Goal: Task Accomplishment & Management: Manage account settings

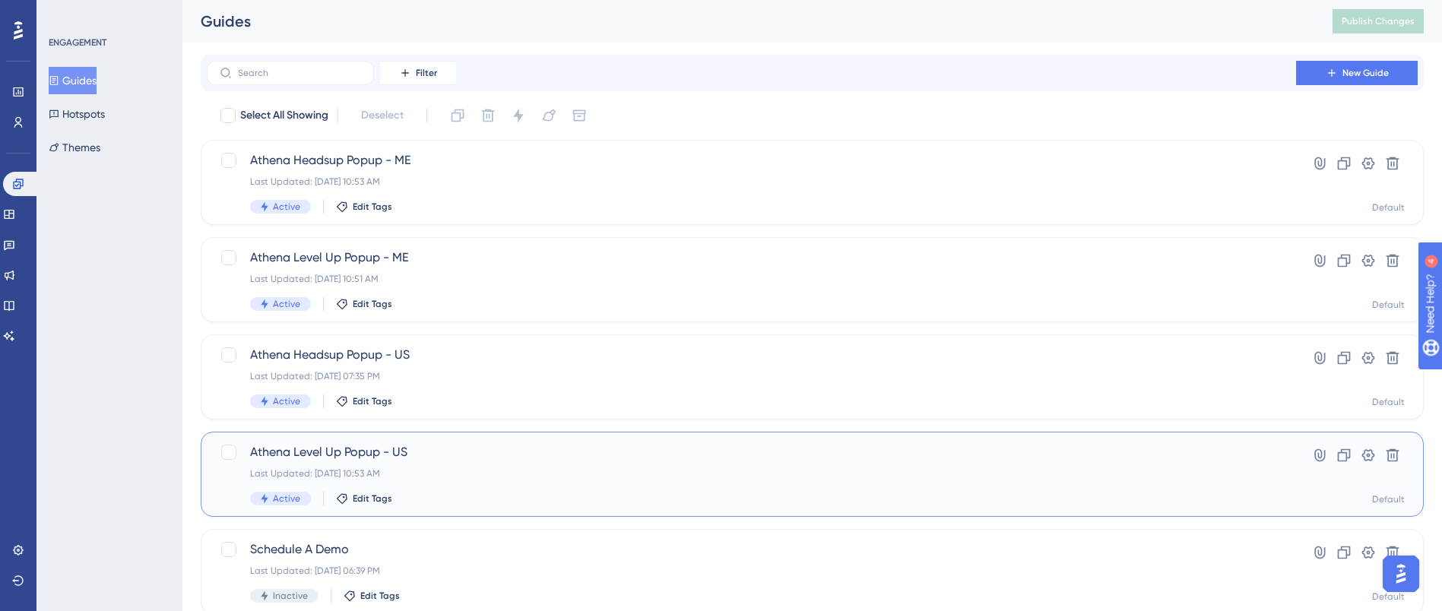
click at [450, 450] on span "Athena Level Up Popup - US" at bounding box center [751, 452] width 1002 height 18
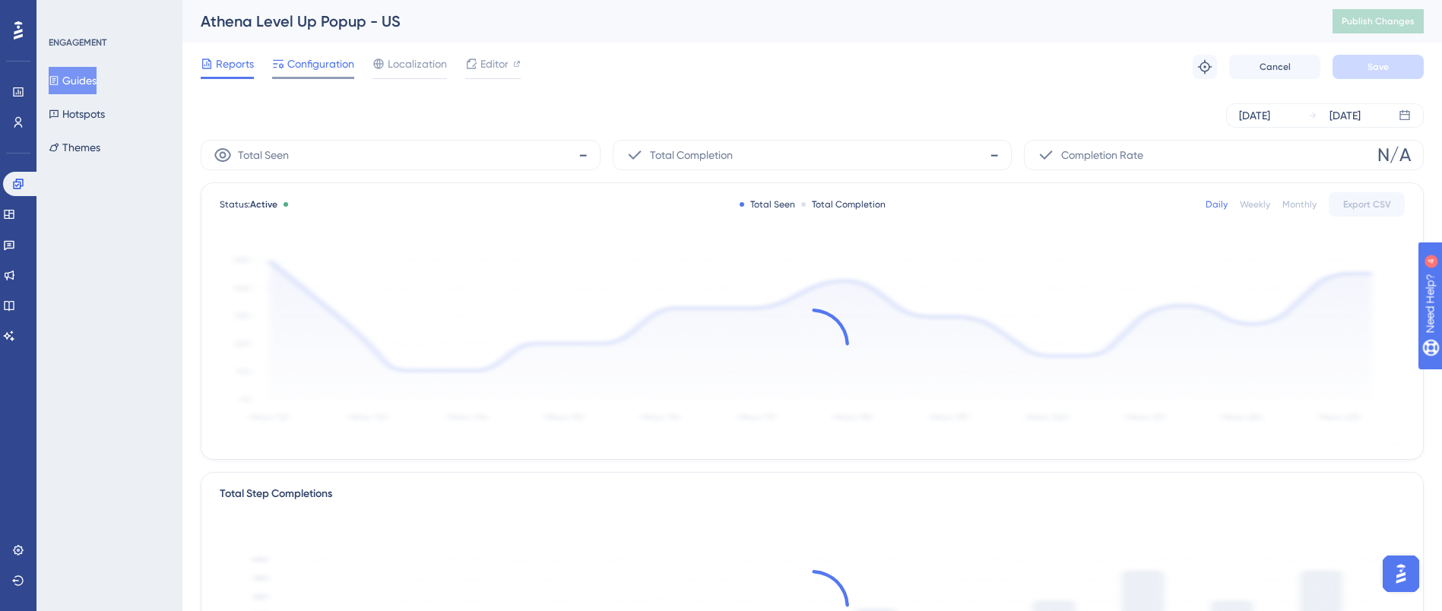
click at [318, 64] on span "Configuration" at bounding box center [320, 64] width 67 height 18
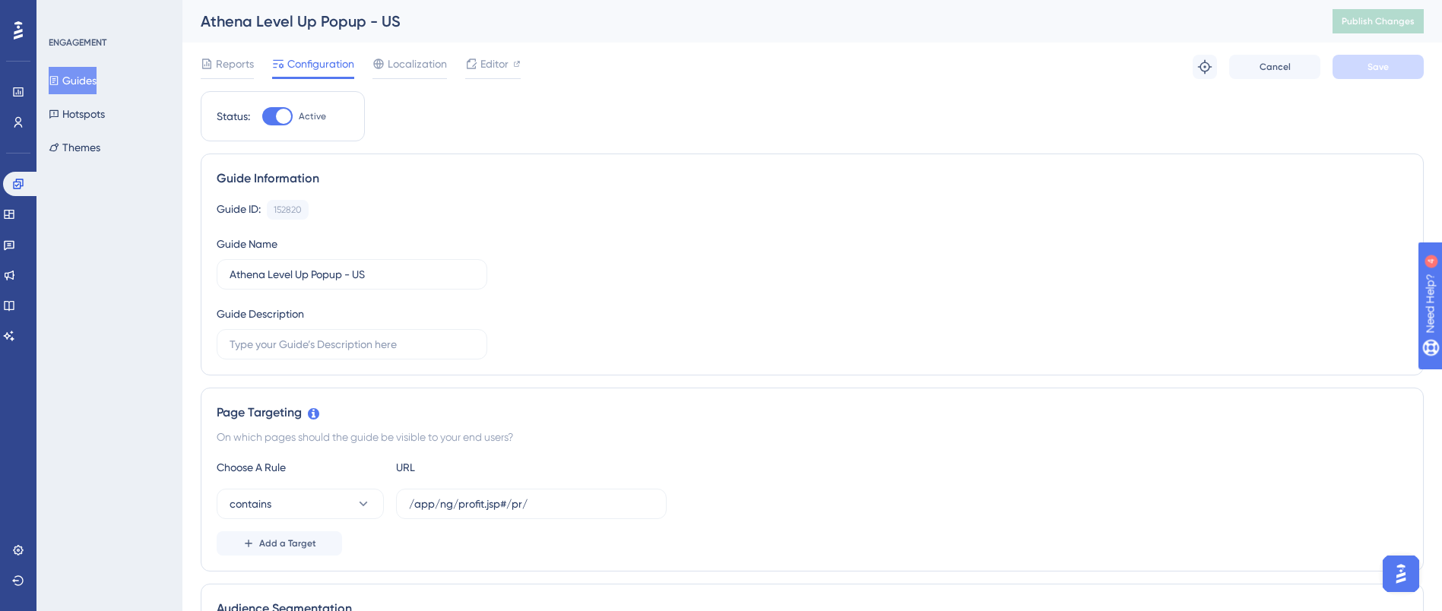
click at [288, 111] on div at bounding box center [283, 116] width 15 height 15
click at [262, 116] on input "Active" at bounding box center [261, 116] width 1 height 1
checkbox input "false"
click at [1382, 66] on span "Save" at bounding box center [1377, 67] width 21 height 12
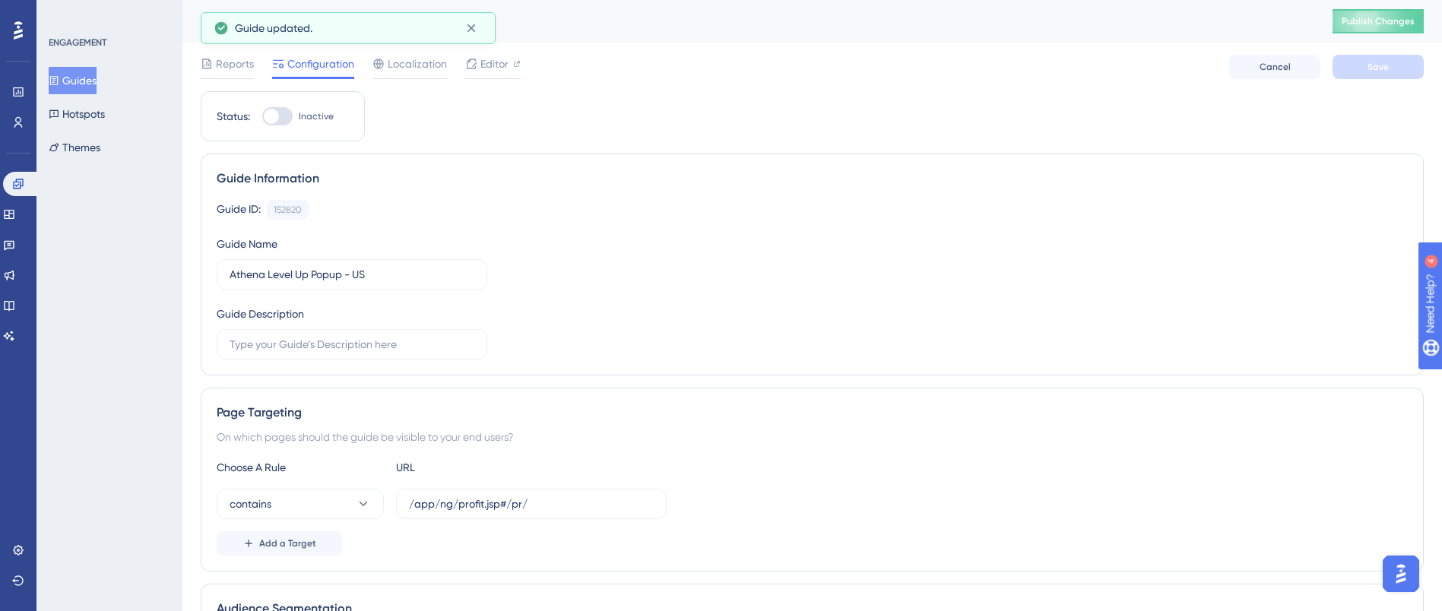
click at [1399, 21] on span "Publish Changes" at bounding box center [1377, 21] width 73 height 12
drag, startPoint x: 103, startPoint y: 81, endPoint x: 140, endPoint y: 86, distance: 37.5
click at [97, 81] on button "Guides" at bounding box center [73, 80] width 48 height 27
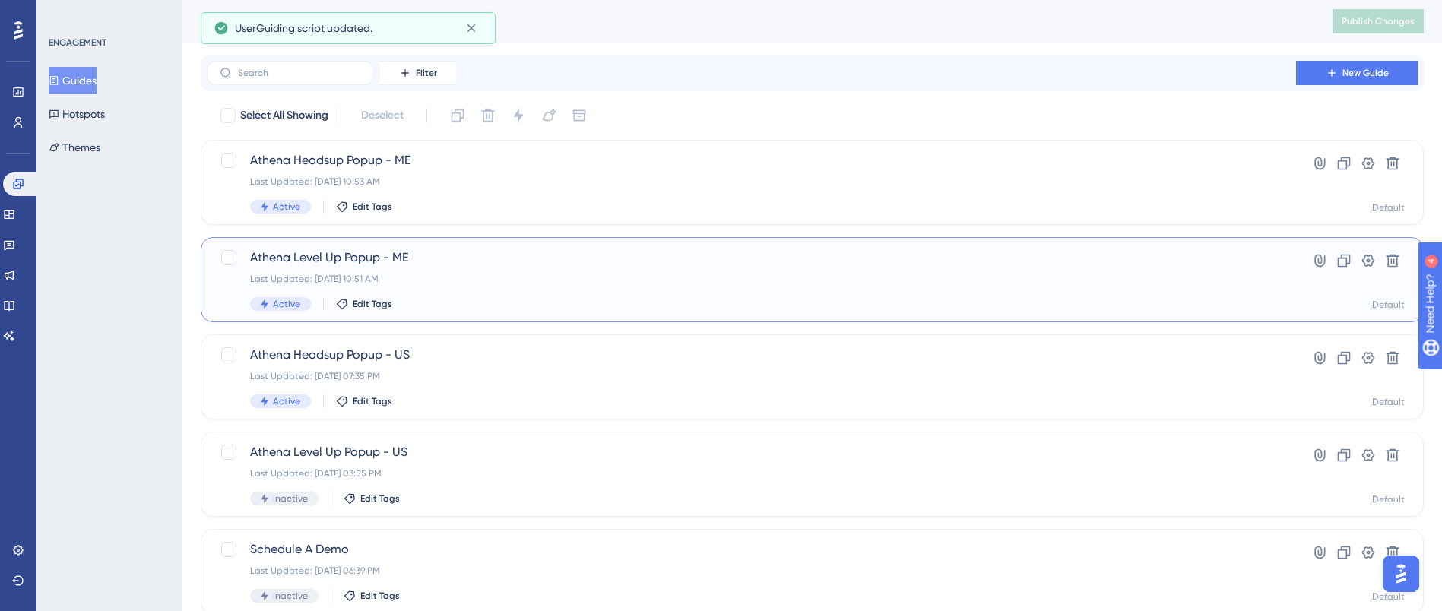
click at [415, 260] on span "Athena Level Up Popup - ME" at bounding box center [751, 257] width 1002 height 18
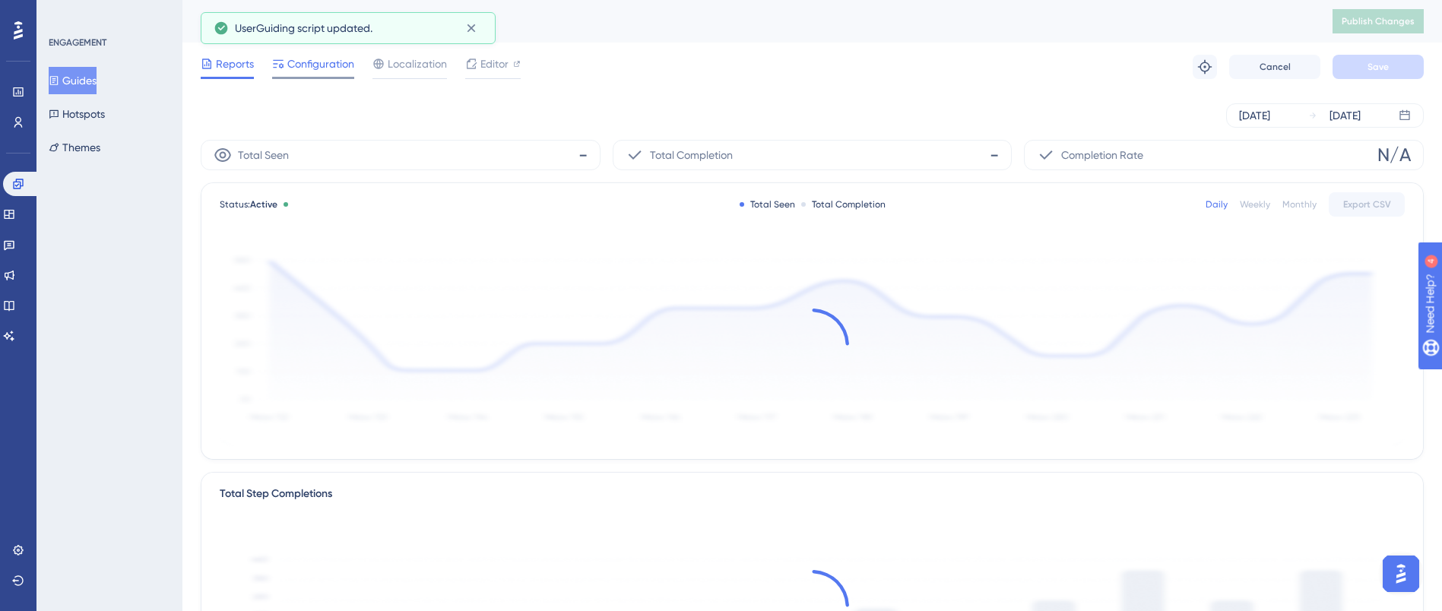
click at [315, 55] on span "Configuration" at bounding box center [320, 64] width 67 height 18
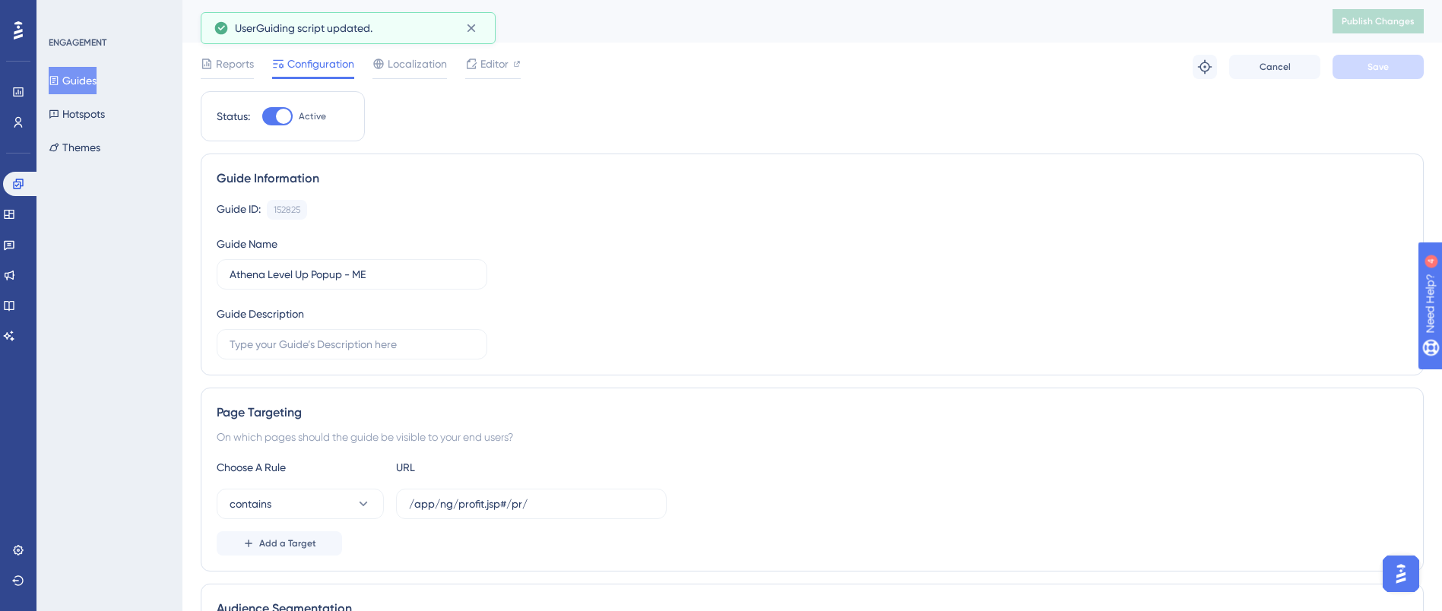
click at [290, 116] on div at bounding box center [283, 116] width 15 height 15
click at [262, 116] on input "Active" at bounding box center [261, 116] width 1 height 1
checkbox input "false"
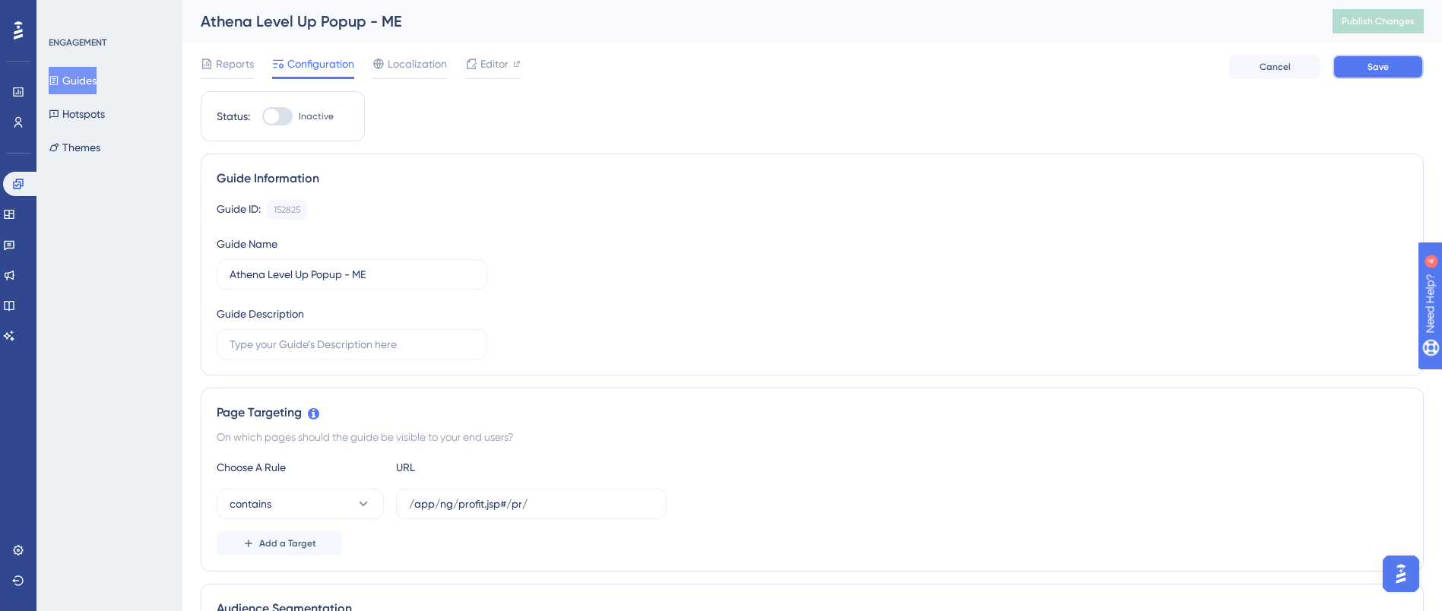
click at [1350, 71] on button "Save" at bounding box center [1377, 67] width 91 height 24
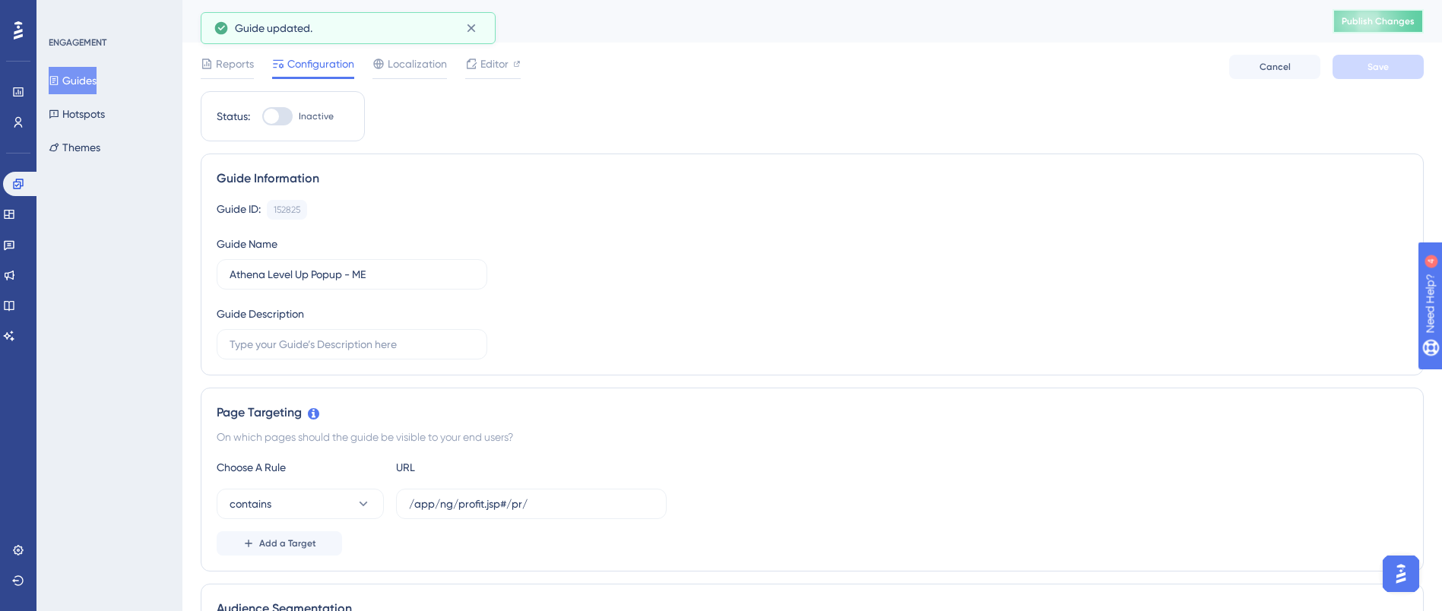
click at [1393, 20] on span "Publish Changes" at bounding box center [1377, 21] width 73 height 12
click at [96, 69] on button "Guides" at bounding box center [73, 80] width 48 height 27
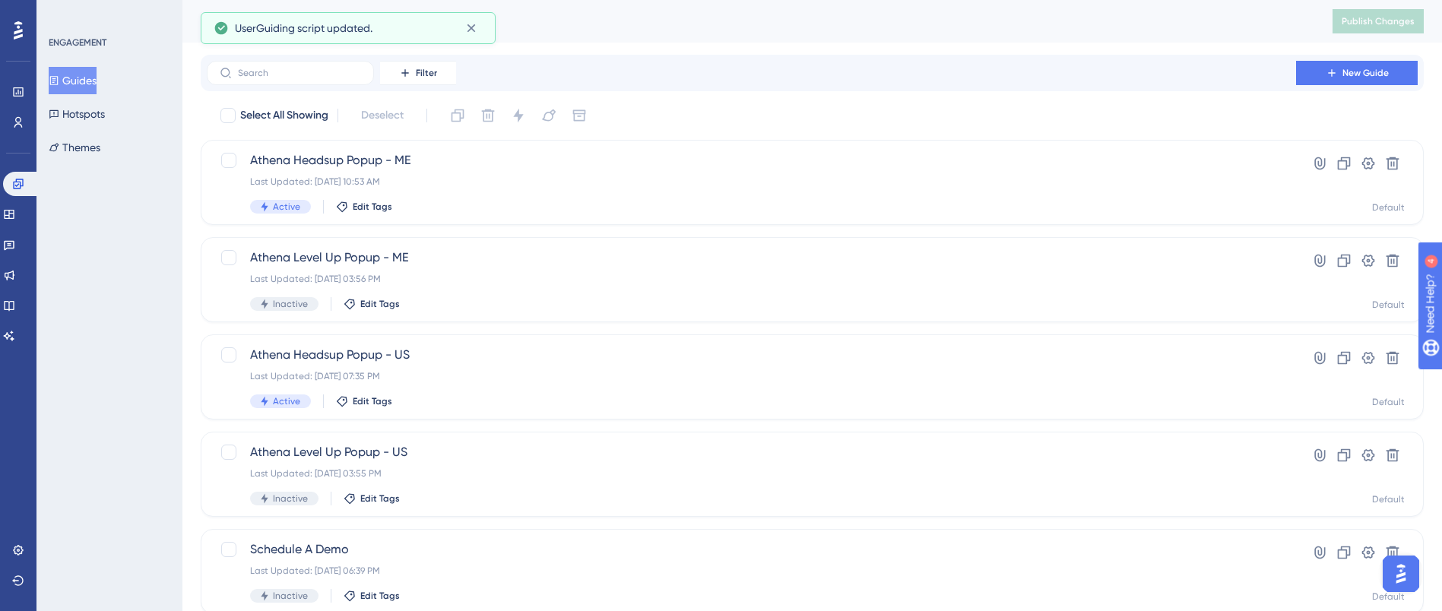
click at [112, 274] on div "ENGAGEMENT Guides Hotspots Themes" at bounding box center [109, 305] width 146 height 611
